Goal: Task Accomplishment & Management: Manage account settings

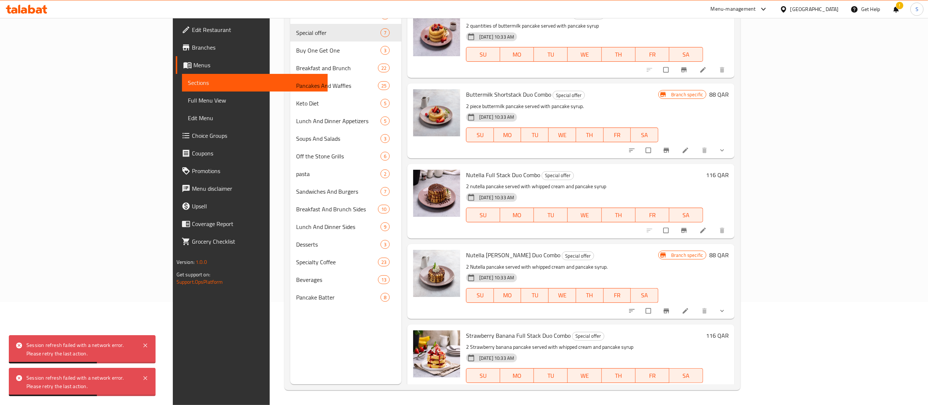
scroll to position [175, 0]
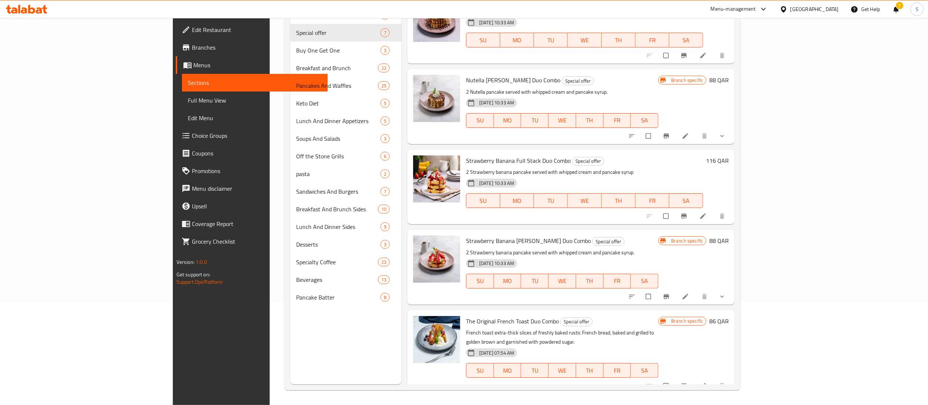
click at [463, 294] on div "[DATE] 10:33 AM SU MO TU WE TH FR SA" at bounding box center [562, 276] width 198 height 40
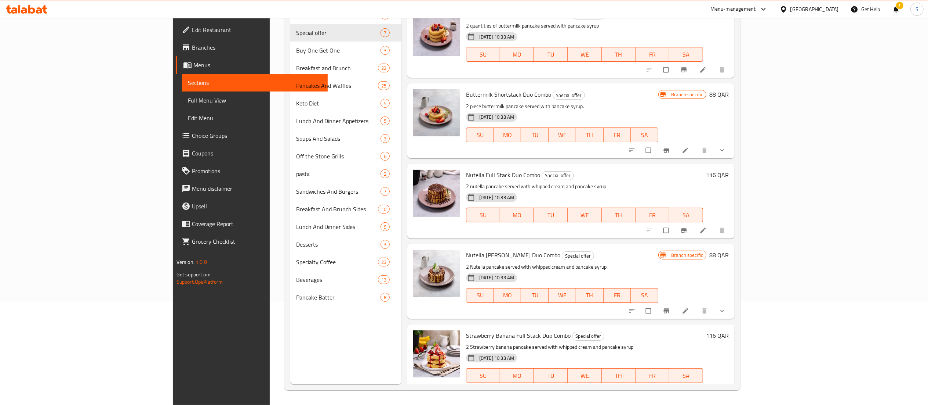
scroll to position [0, 0]
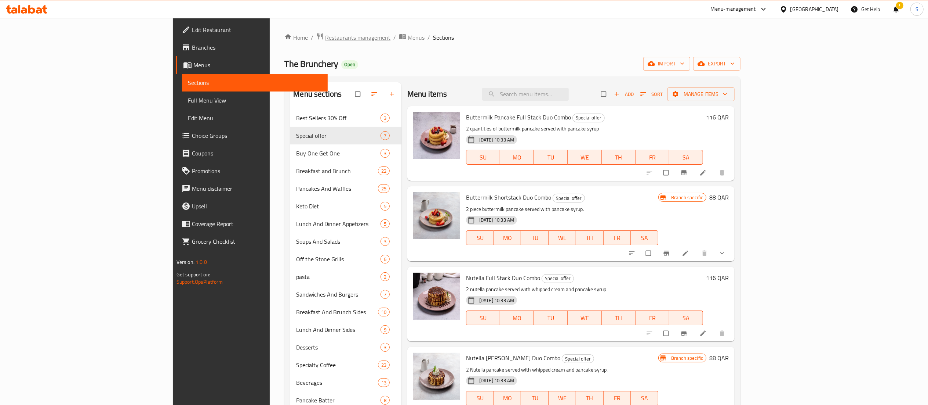
click at [325, 36] on span "Restaurants management" at bounding box center [357, 37] width 65 height 9
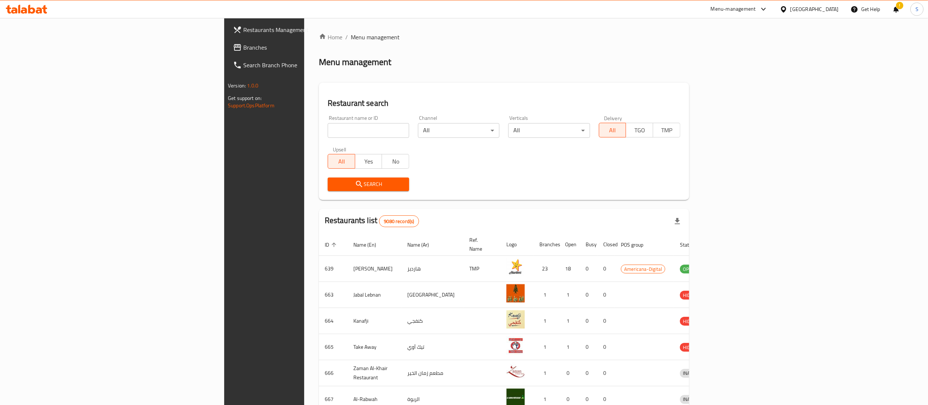
click at [328, 131] on input "search" at bounding box center [368, 130] width 81 height 15
type input "[DOMAIN_NAME]"
click at [355, 180] on icon "submit" at bounding box center [359, 184] width 9 height 9
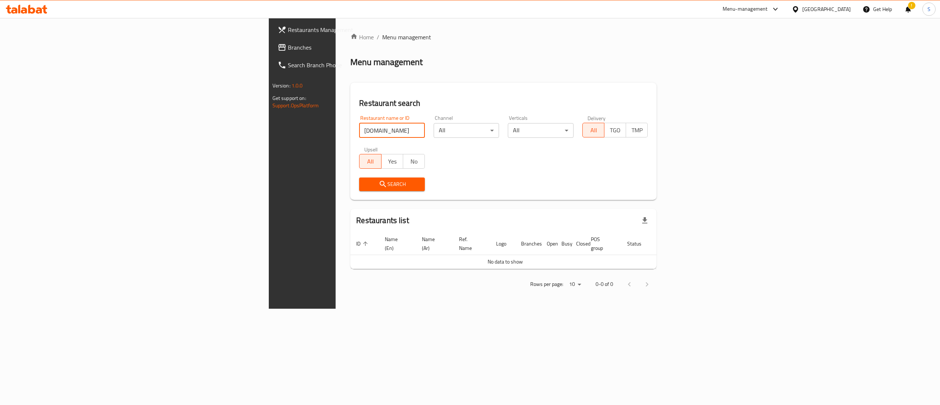
drag, startPoint x: 236, startPoint y: 133, endPoint x: 116, endPoint y: 130, distance: 120.4
click at [269, 131] on div "Restaurants Management Branches Search Branch Phone Version: 1.0.0 Get support …" at bounding box center [470, 163] width 403 height 290
type input "fire"
click button "Search" at bounding box center [392, 184] width 66 height 14
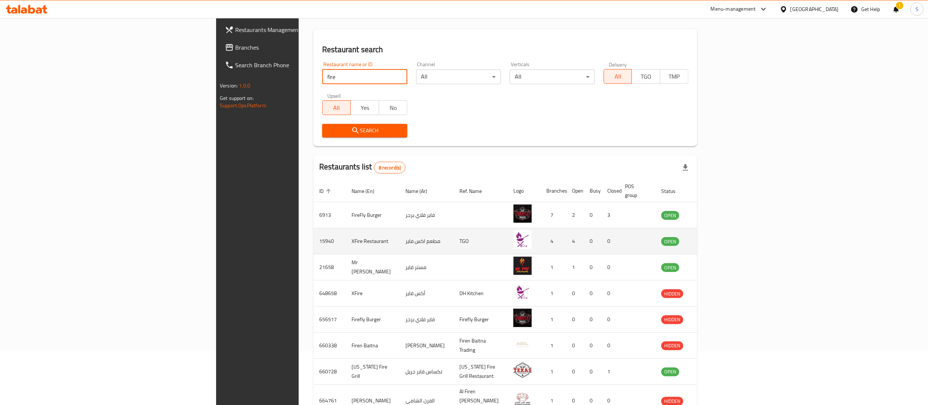
scroll to position [56, 0]
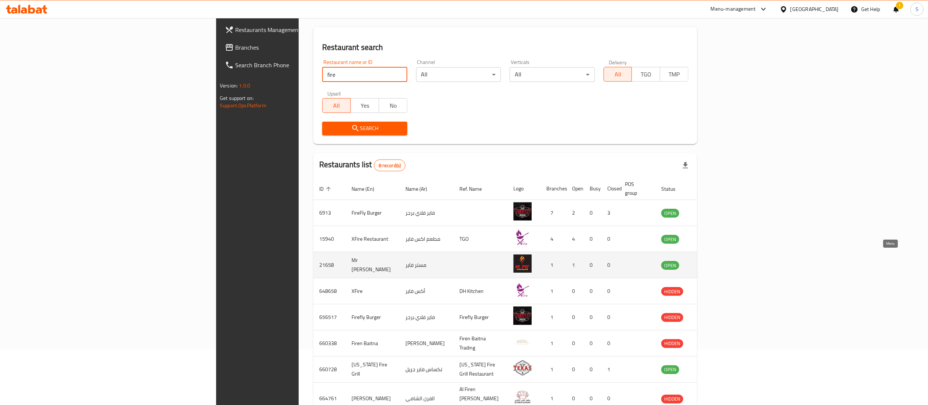
click at [709, 260] on icon "enhanced table" at bounding box center [704, 264] width 9 height 9
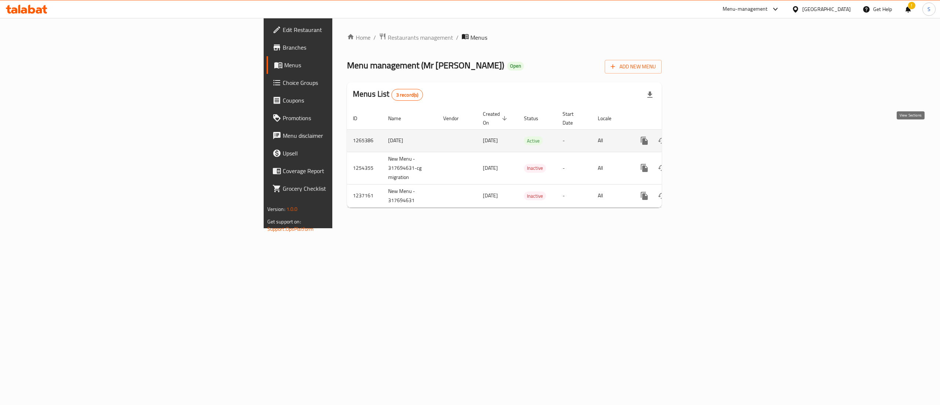
click at [706, 138] on link "enhanced table" at bounding box center [697, 141] width 18 height 18
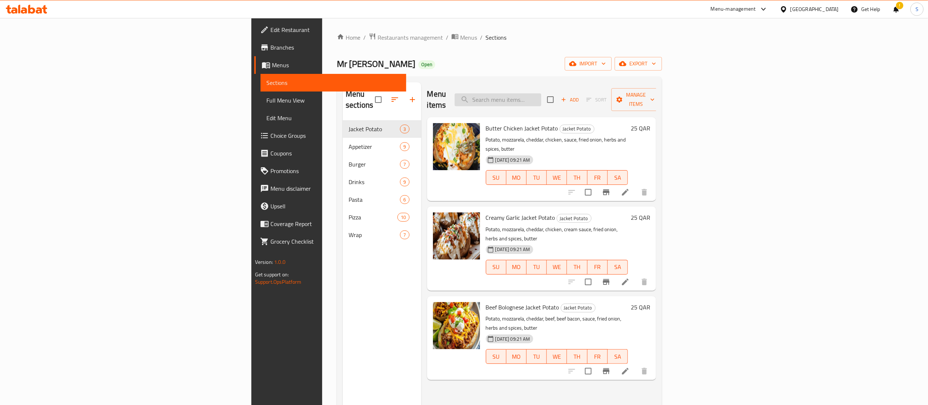
click at [541, 95] on input "search" at bounding box center [498, 99] width 87 height 13
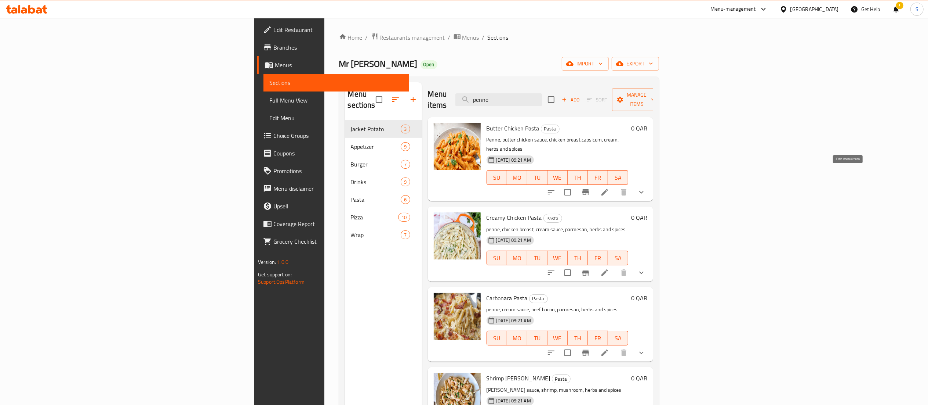
type input "penne"
click at [608, 189] on icon at bounding box center [605, 192] width 7 height 7
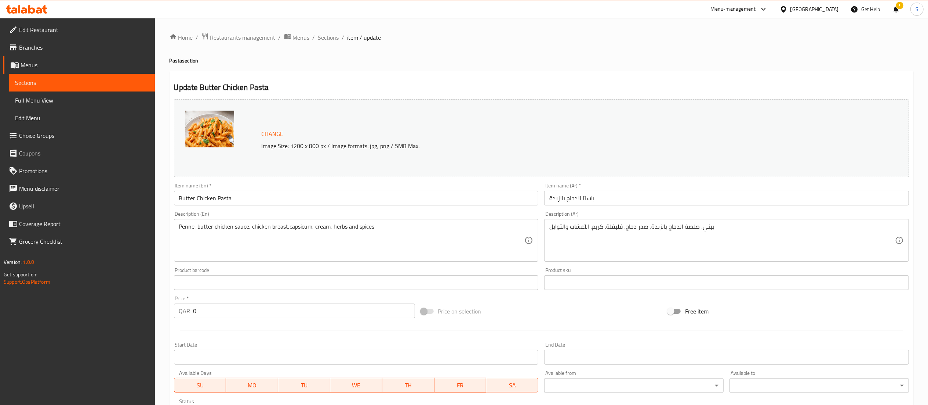
scroll to position [142, 0]
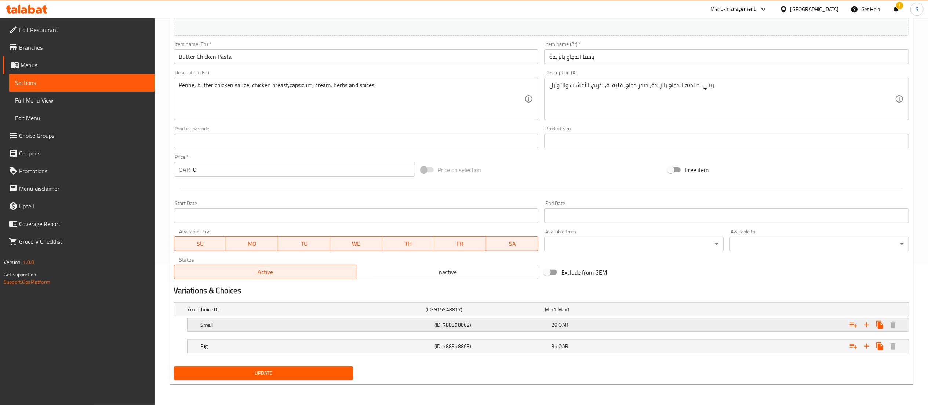
click at [421, 326] on h5 "Small" at bounding box center [316, 324] width 231 height 7
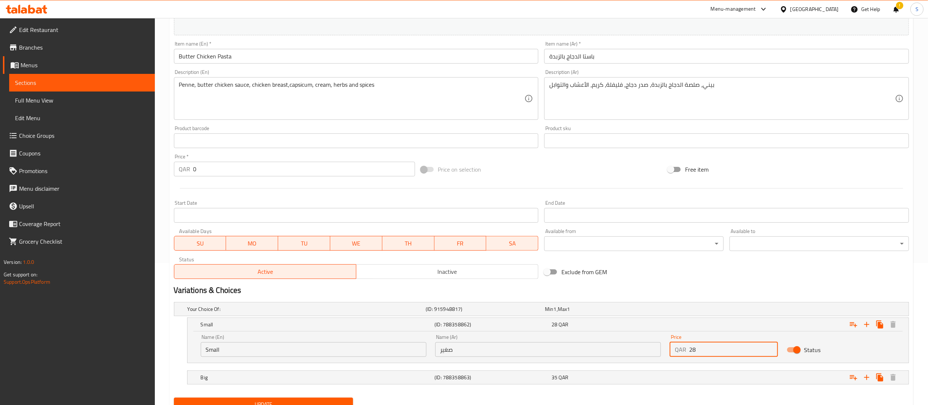
drag, startPoint x: 712, startPoint y: 349, endPoint x: 671, endPoint y: 343, distance: 41.5
click at [671, 343] on div "QAR 28 Price" at bounding box center [724, 349] width 109 height 15
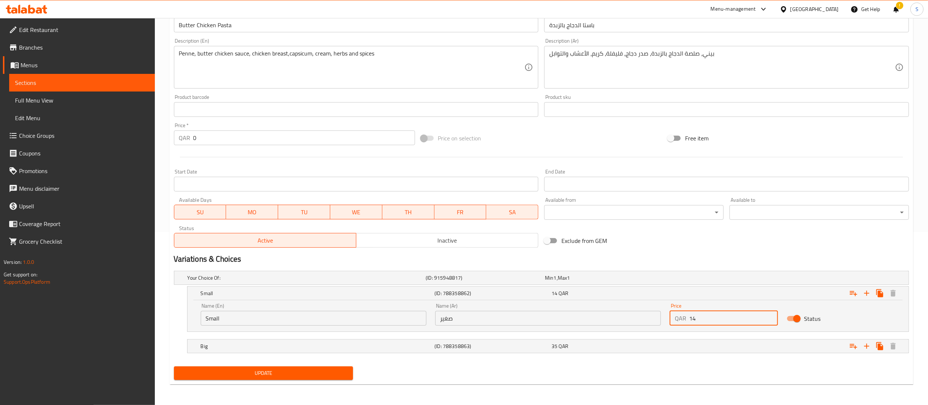
type input "14"
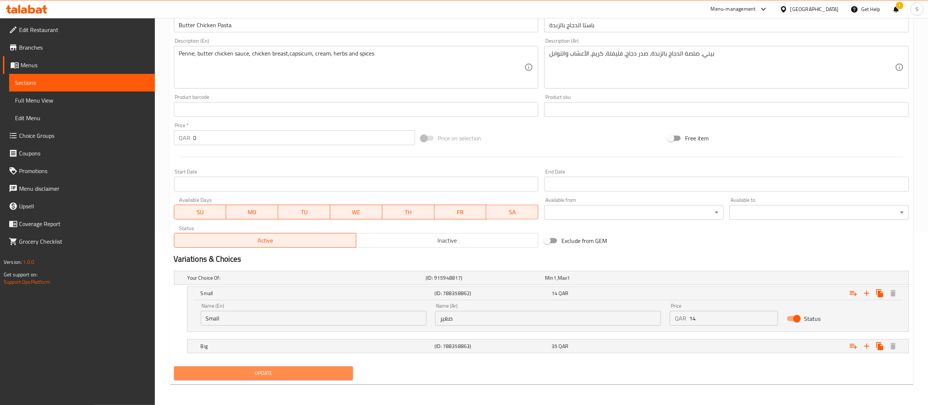
click at [234, 376] on span "Update" at bounding box center [264, 372] width 168 height 9
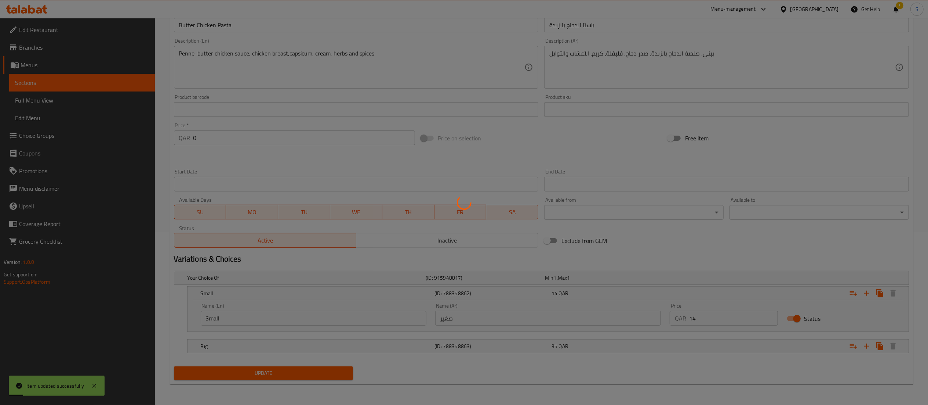
scroll to position [0, 0]
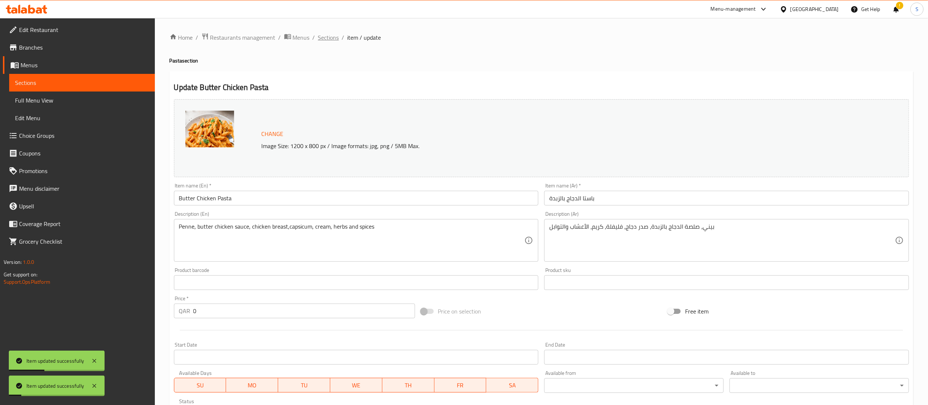
click at [329, 36] on span "Sections" at bounding box center [328, 37] width 21 height 9
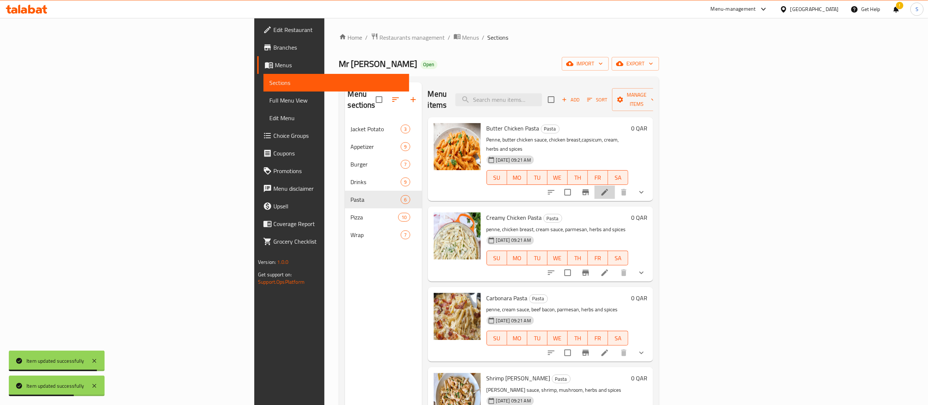
click at [615, 185] on li at bounding box center [605, 191] width 21 height 13
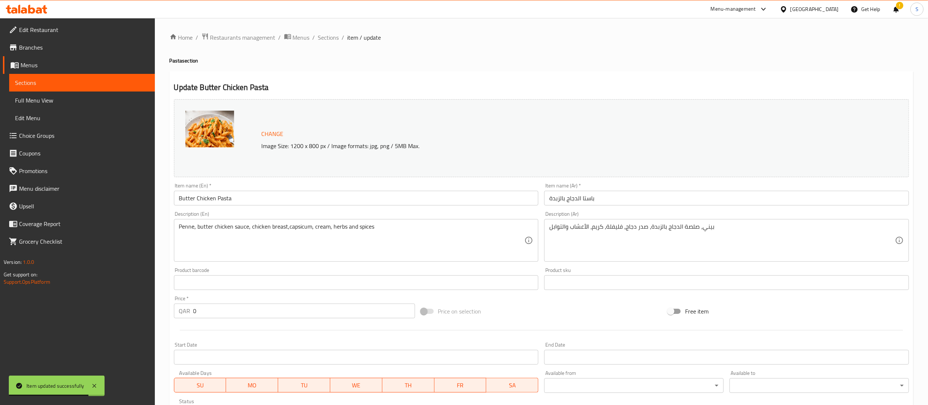
scroll to position [142, 0]
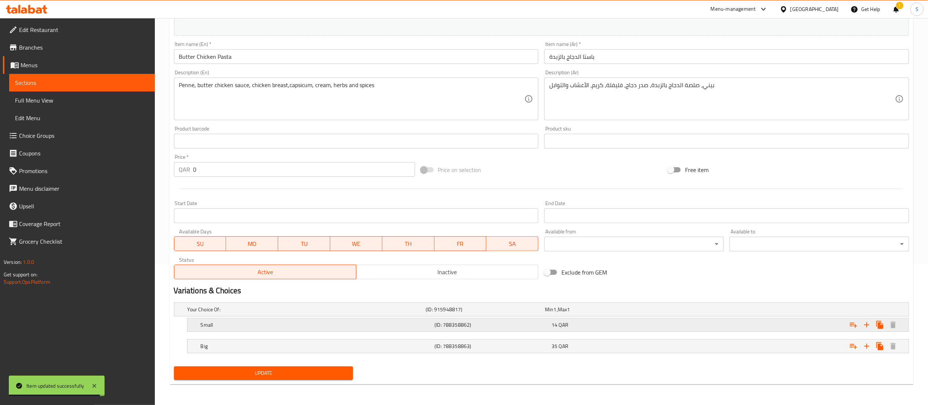
click at [387, 321] on h5 "Small" at bounding box center [316, 324] width 231 height 7
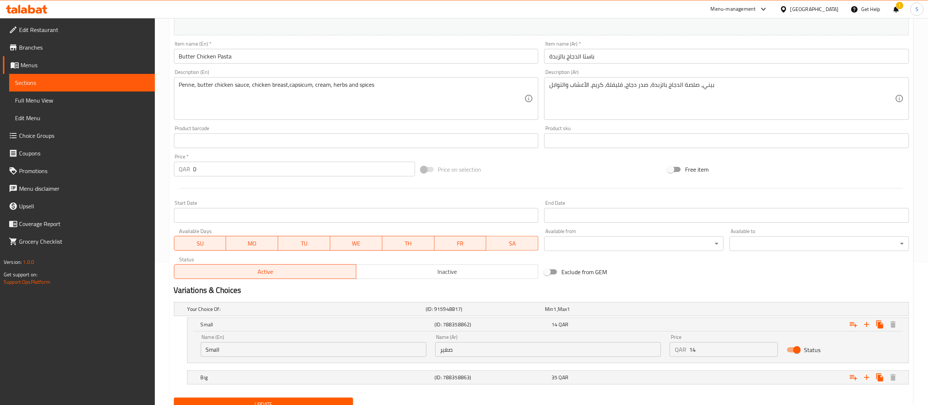
scroll to position [0, 0]
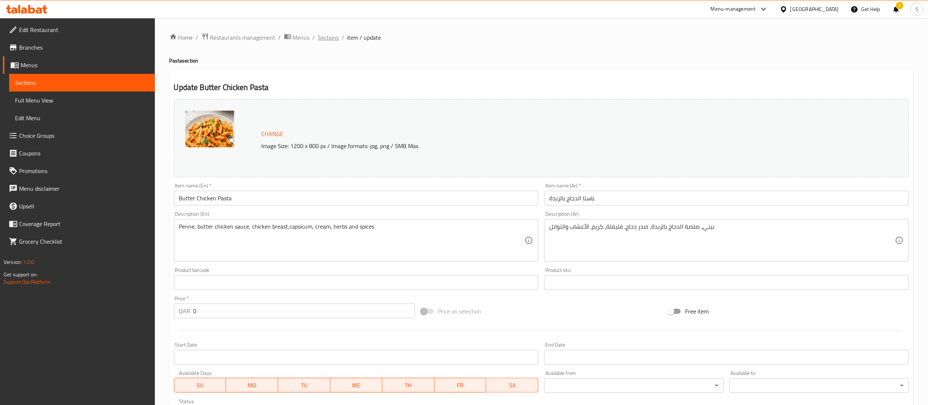
click at [329, 40] on span "Sections" at bounding box center [328, 37] width 21 height 9
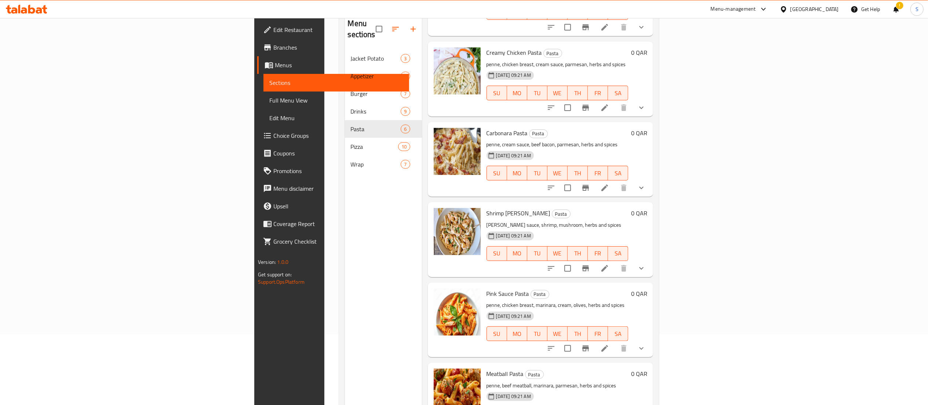
scroll to position [77, 0]
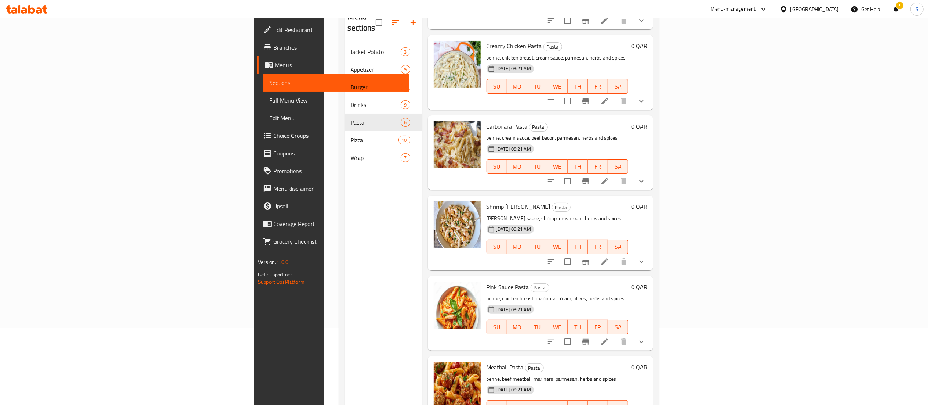
click at [608, 338] on icon at bounding box center [605, 341] width 7 height 7
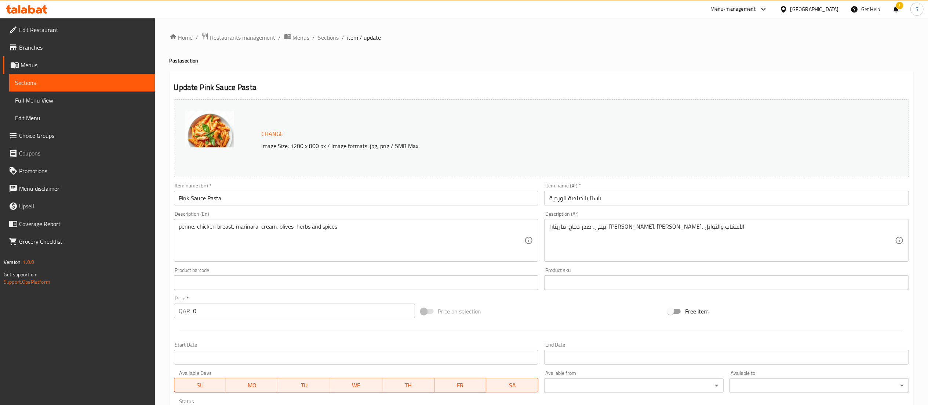
scroll to position [142, 0]
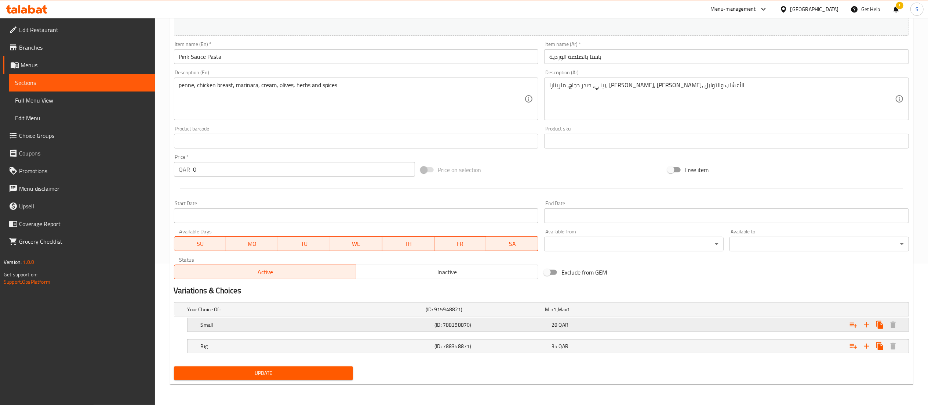
click at [439, 323] on h5 "(ID: 788358870)" at bounding box center [492, 324] width 114 height 7
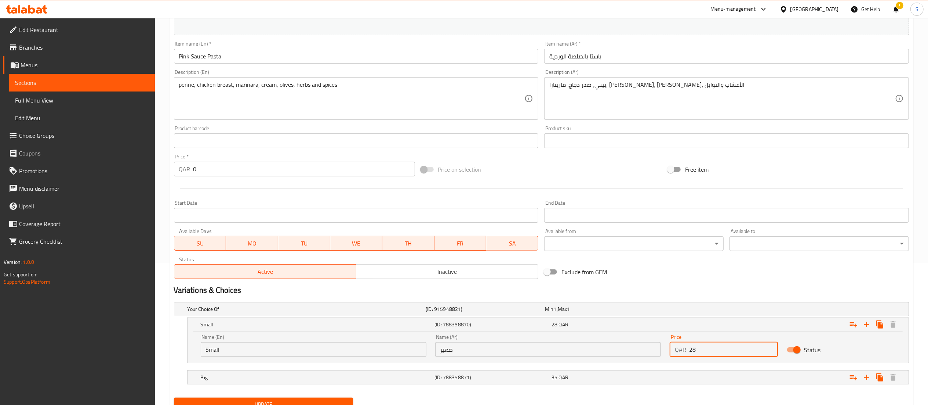
drag, startPoint x: 717, startPoint y: 354, endPoint x: 686, endPoint y: 354, distance: 30.8
click at [686, 354] on div "QAR 28 Price" at bounding box center [724, 349] width 109 height 15
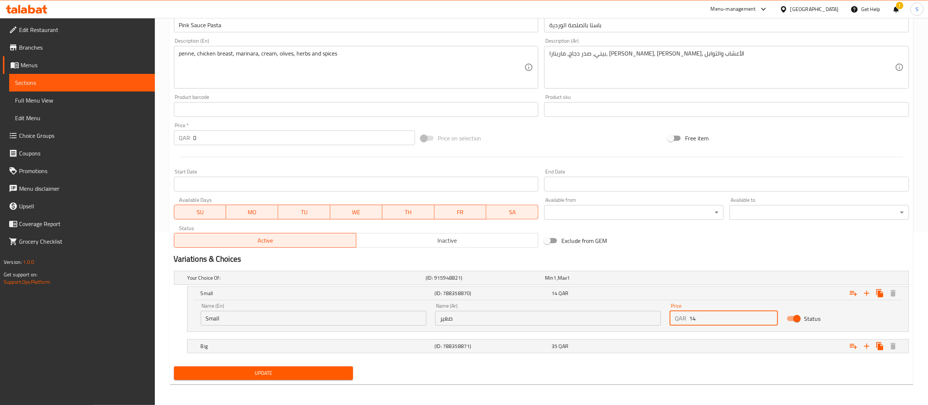
type input "14"
click at [245, 371] on span "Update" at bounding box center [264, 372] width 168 height 9
